Goal: Book appointment/travel/reservation

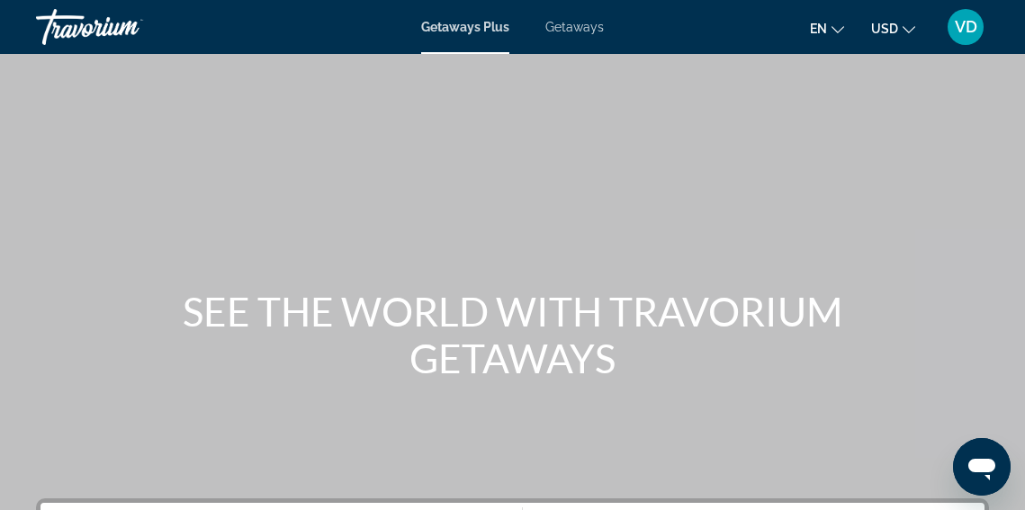
click at [570, 23] on span "Getaways" at bounding box center [574, 27] width 59 height 14
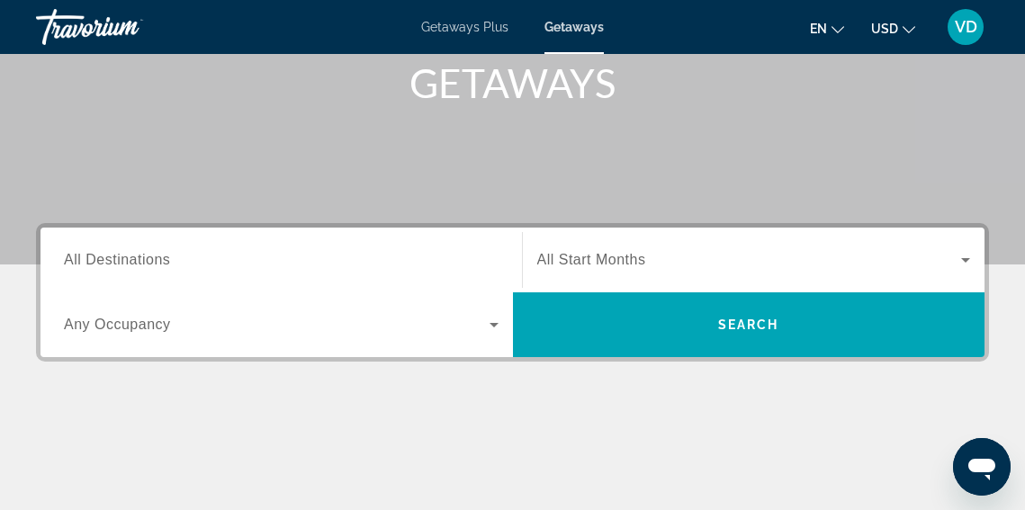
click at [192, 258] on input "Destination All Destinations" at bounding box center [281, 261] width 435 height 22
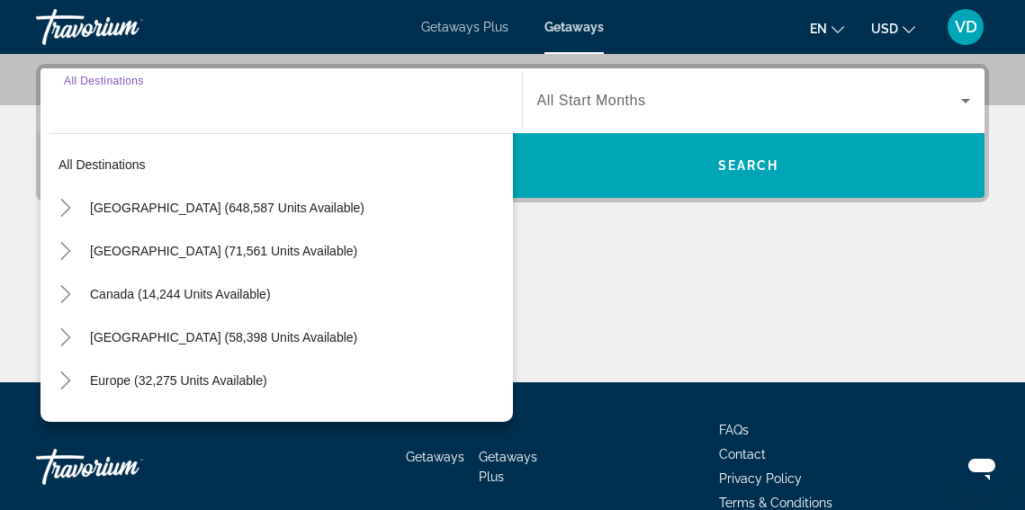
scroll to position [440, 0]
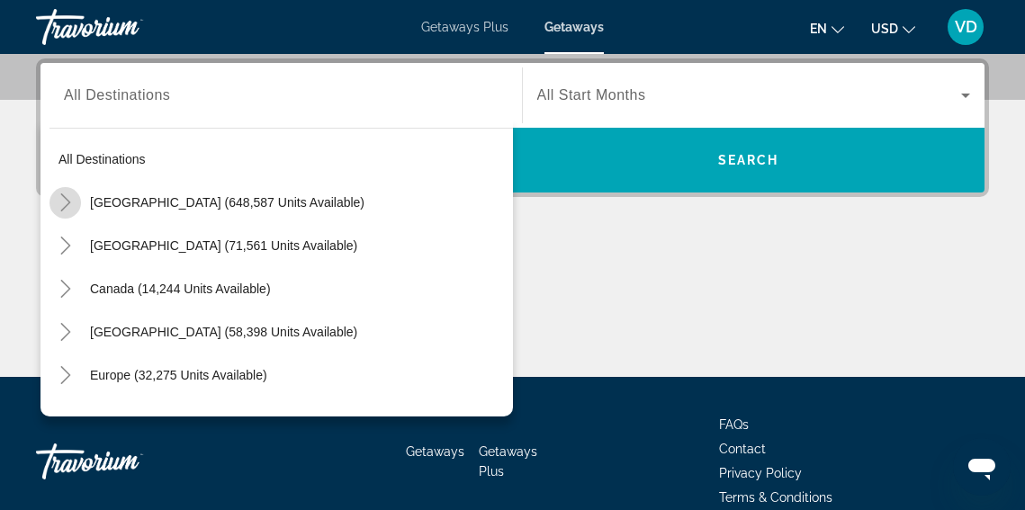
click at [70, 206] on icon "Toggle United States (648,587 units available)" at bounding box center [66, 203] width 18 height 18
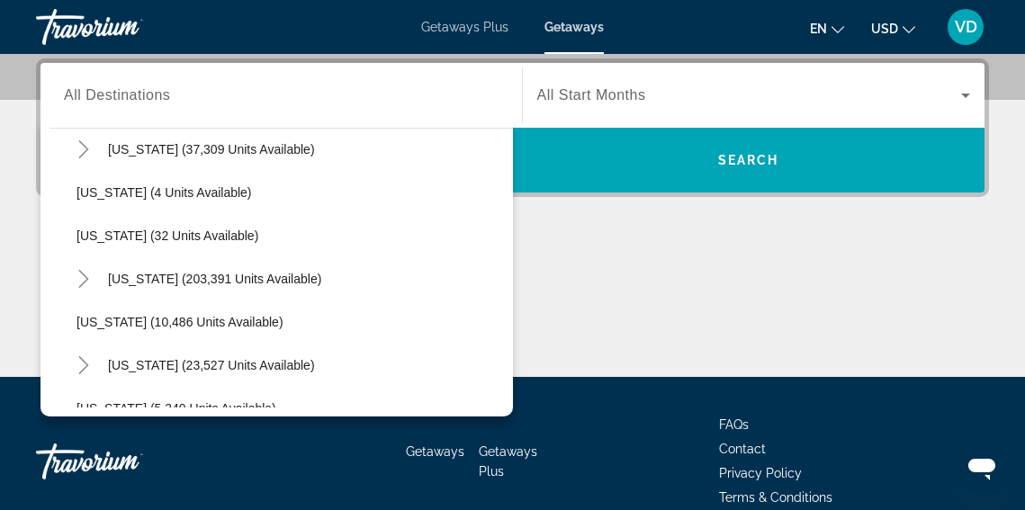
scroll to position [270, 0]
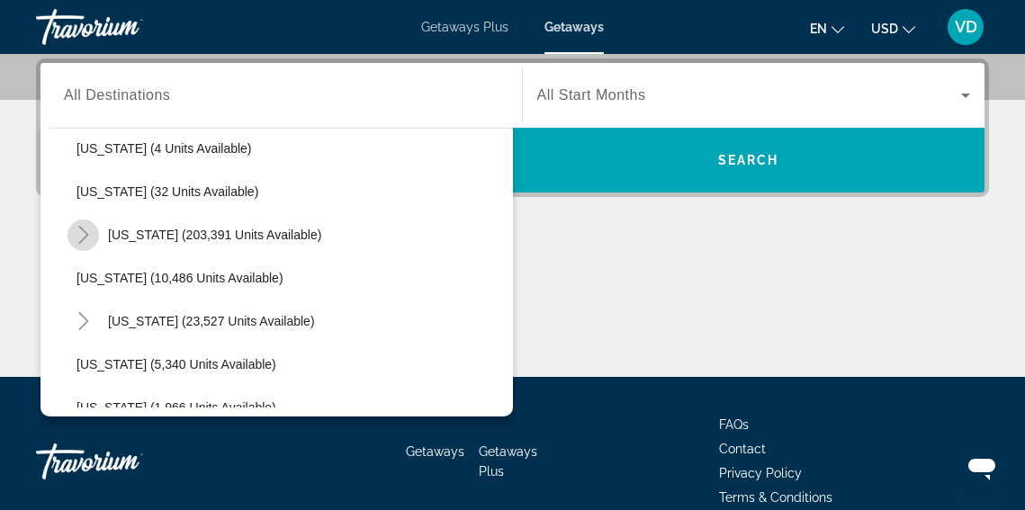
click at [88, 240] on icon "Toggle Florida (203,391 units available)" at bounding box center [84, 235] width 18 height 18
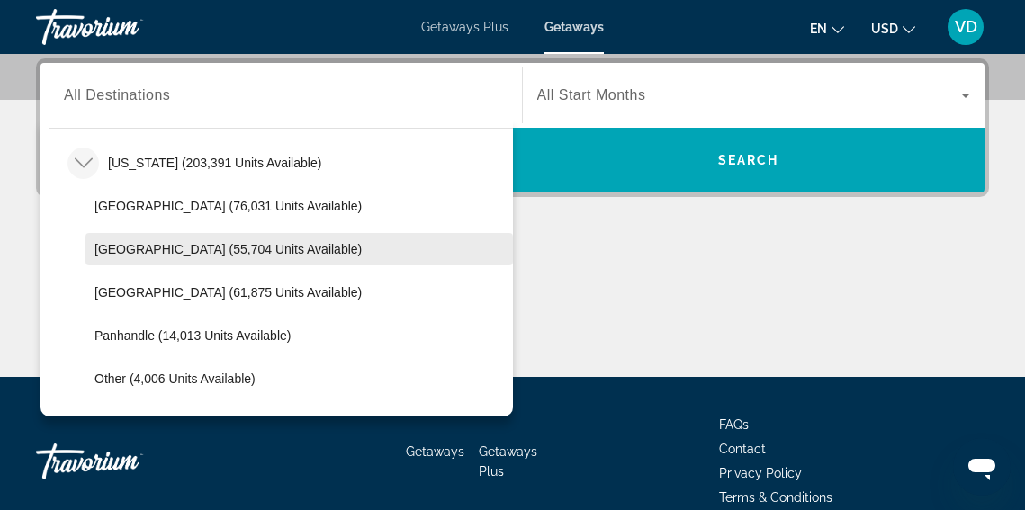
scroll to position [351, 0]
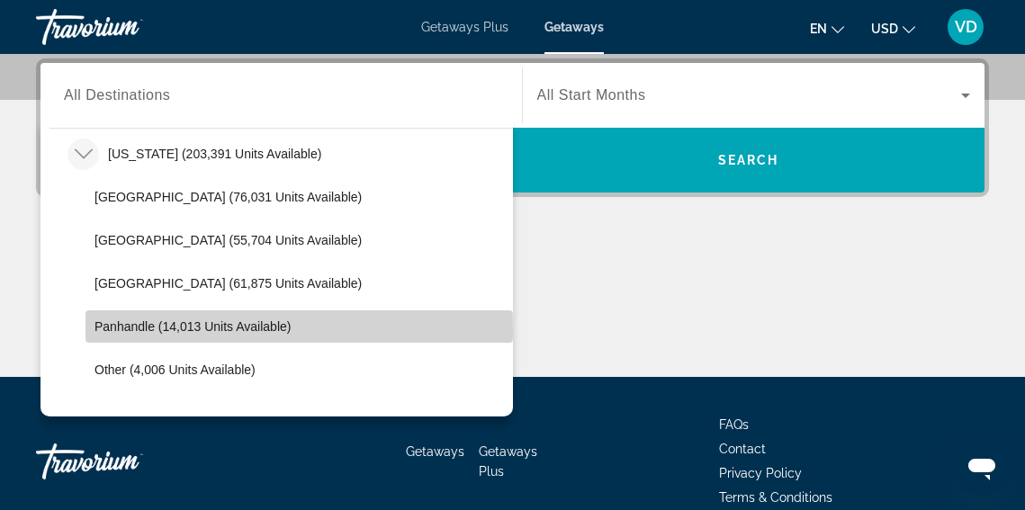
click at [132, 331] on span "Panhandle (14,013 units available)" at bounding box center [193, 327] width 196 height 14
type input "**********"
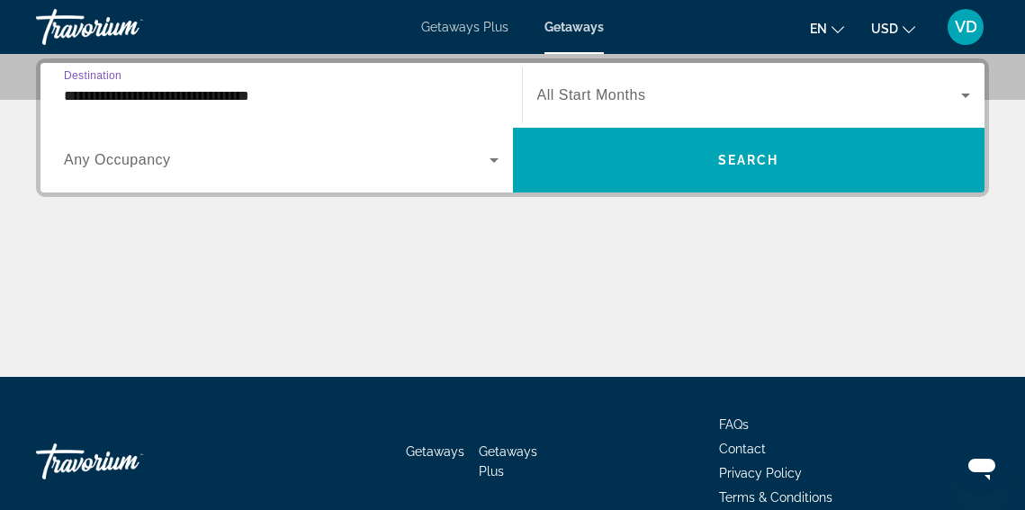
click at [495, 159] on icon "Search widget" at bounding box center [494, 160] width 9 height 5
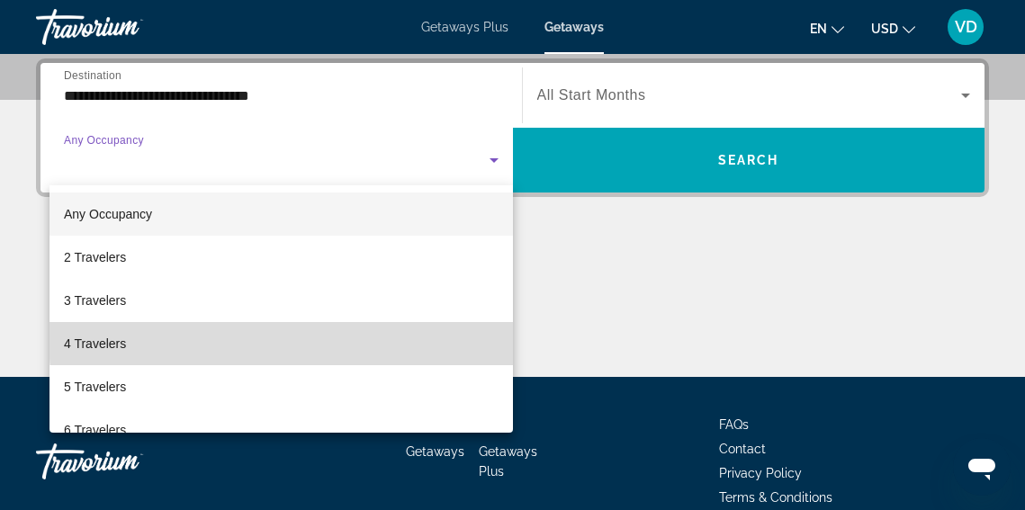
click at [400, 335] on mat-option "4 Travelers" at bounding box center [282, 343] width 464 height 43
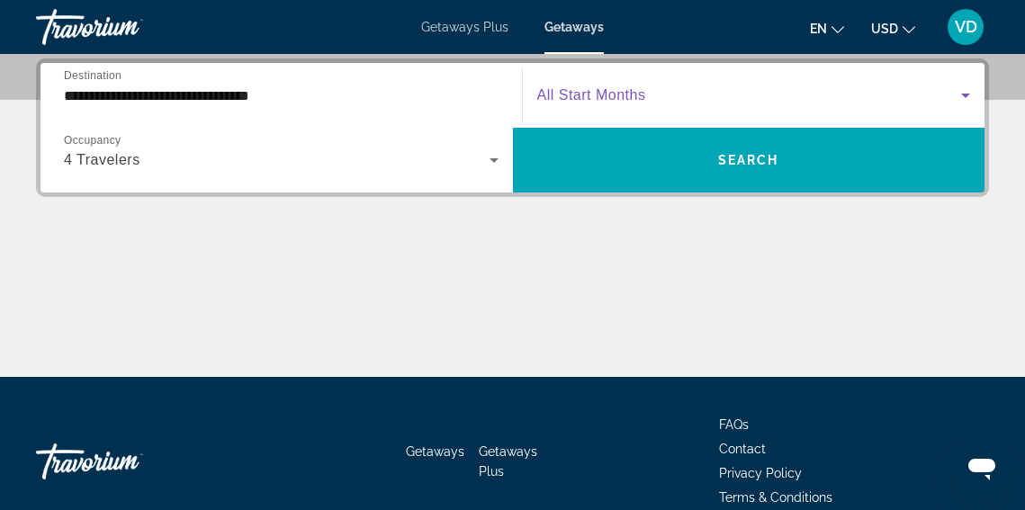
click at [968, 95] on icon "Search widget" at bounding box center [965, 96] width 9 height 5
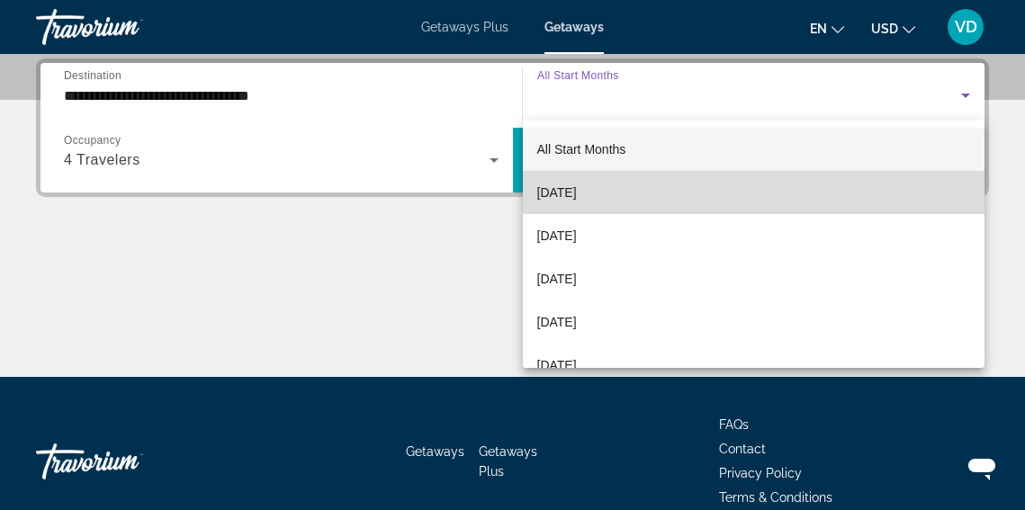
click at [911, 181] on mat-option "[DATE]" at bounding box center [754, 192] width 463 height 43
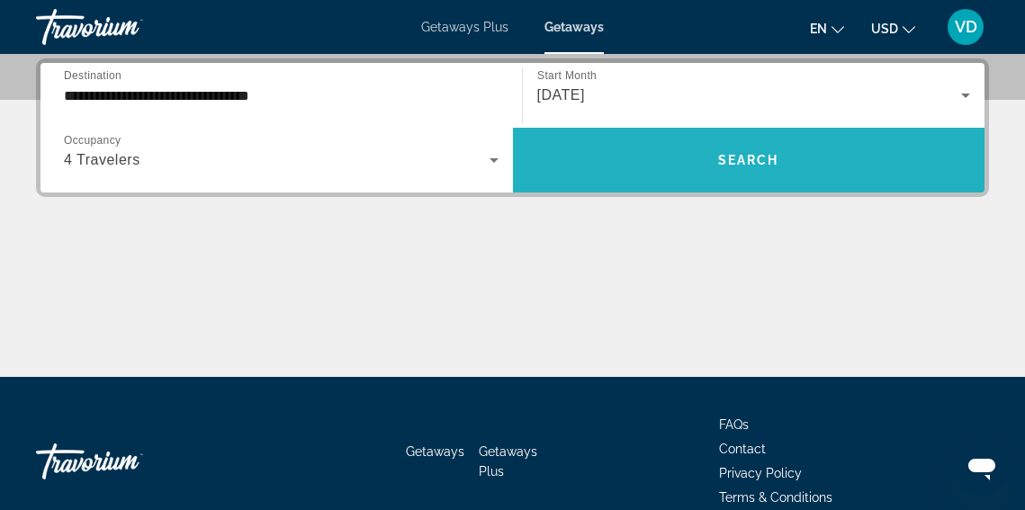
click at [758, 154] on span "Search" at bounding box center [748, 160] width 61 height 14
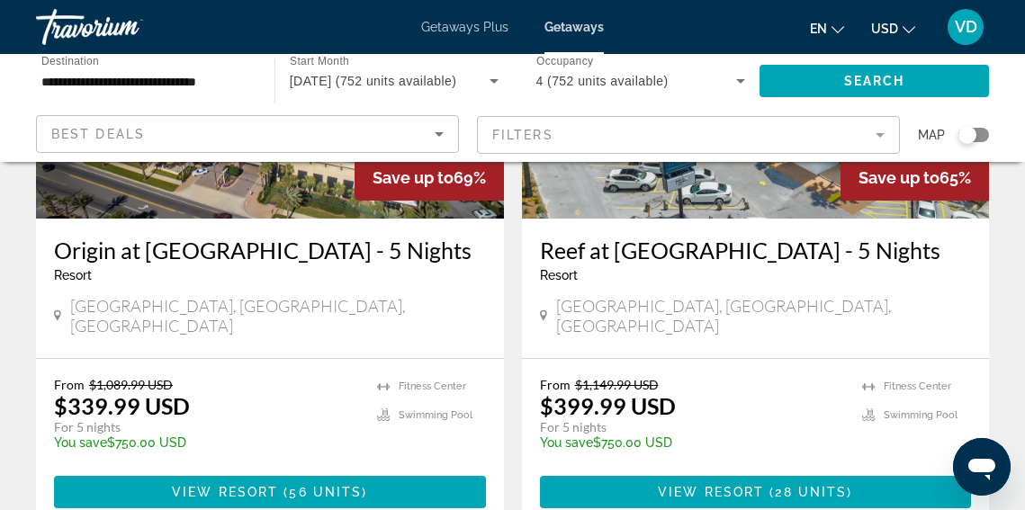
scroll to position [3733, 0]
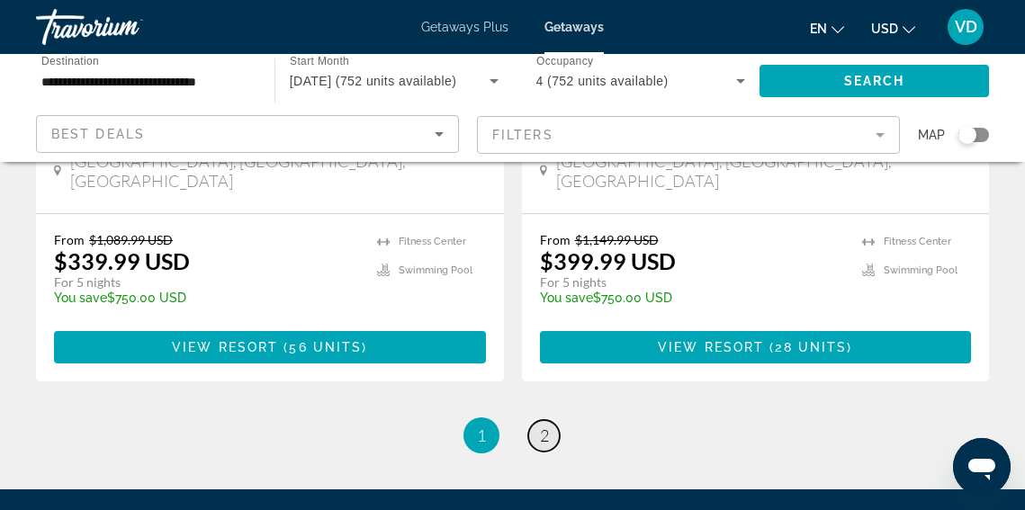
click at [540, 426] on span "2" at bounding box center [544, 436] width 9 height 20
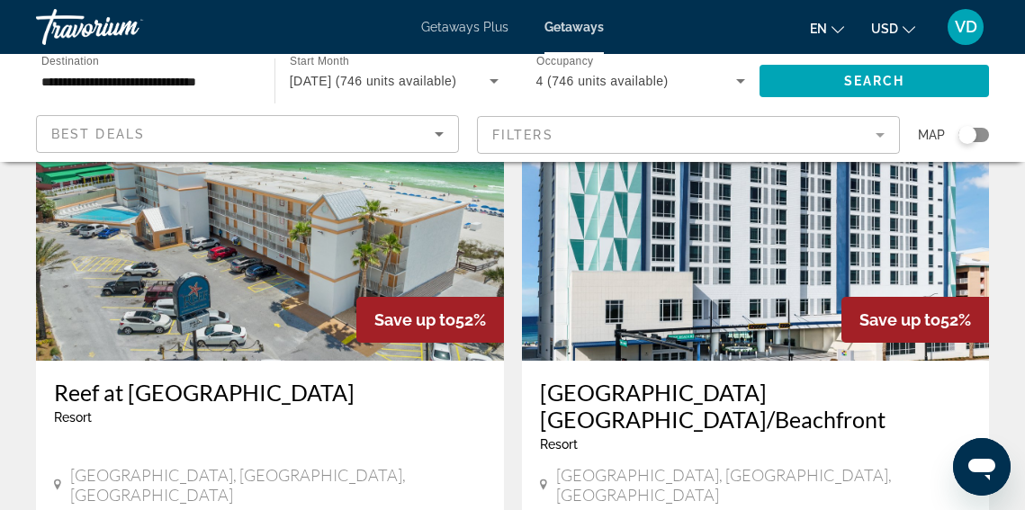
scroll to position [2163, 0]
